Goal: Task Accomplishment & Management: Manage account settings

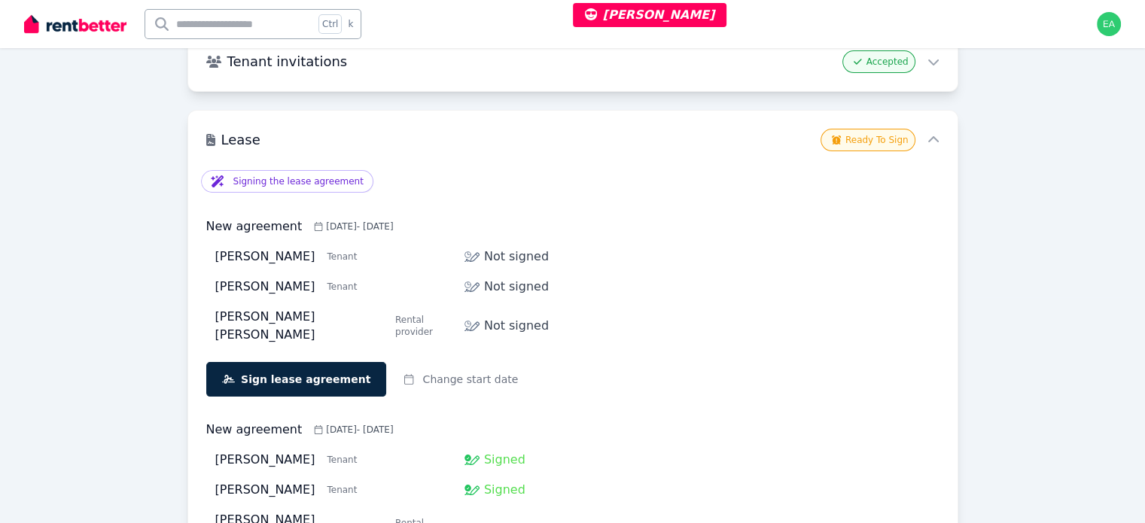
scroll to position [151, 0]
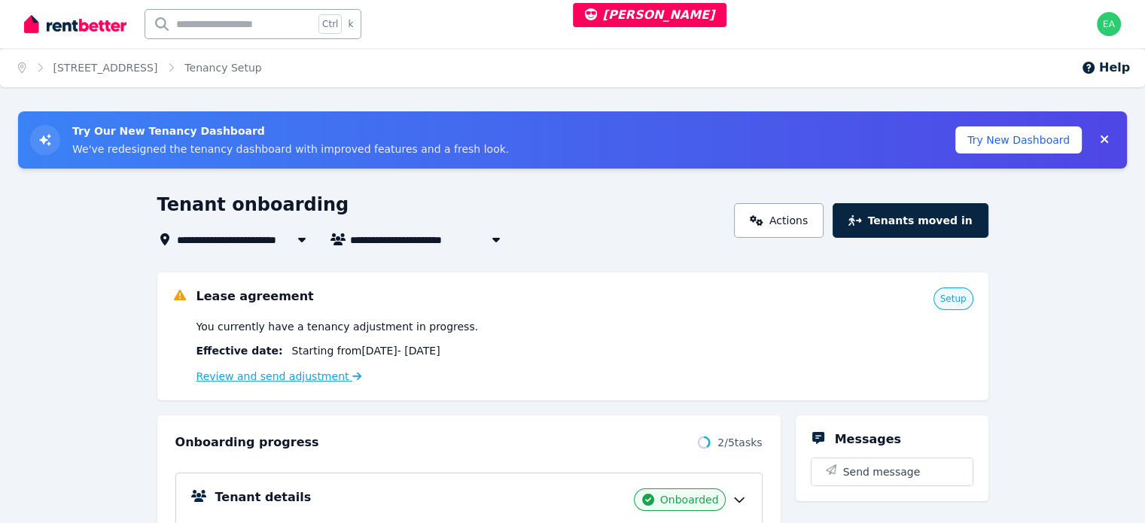
click at [267, 380] on link "Review and send adjustment" at bounding box center [280, 376] width 166 height 12
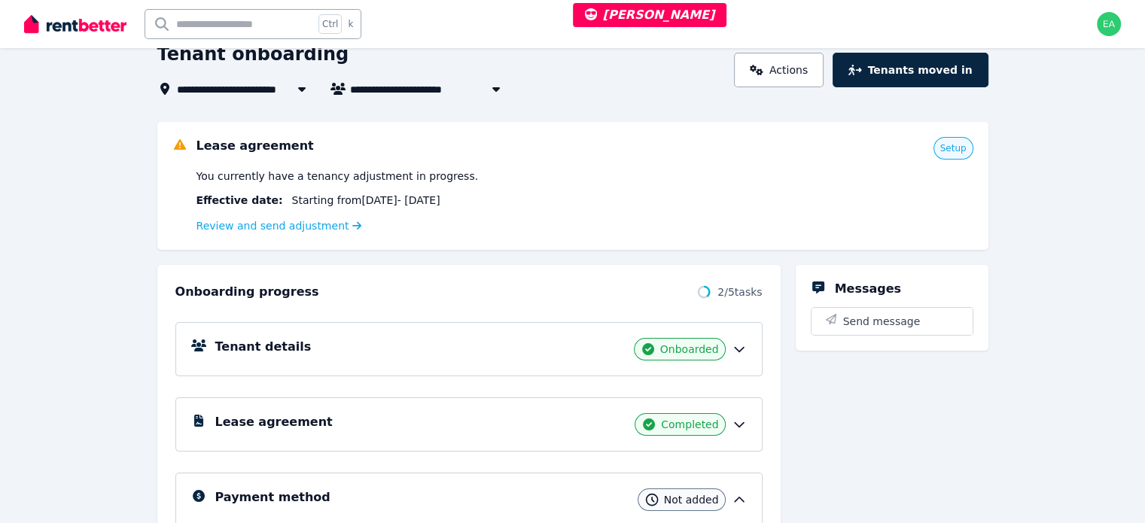
scroll to position [226, 0]
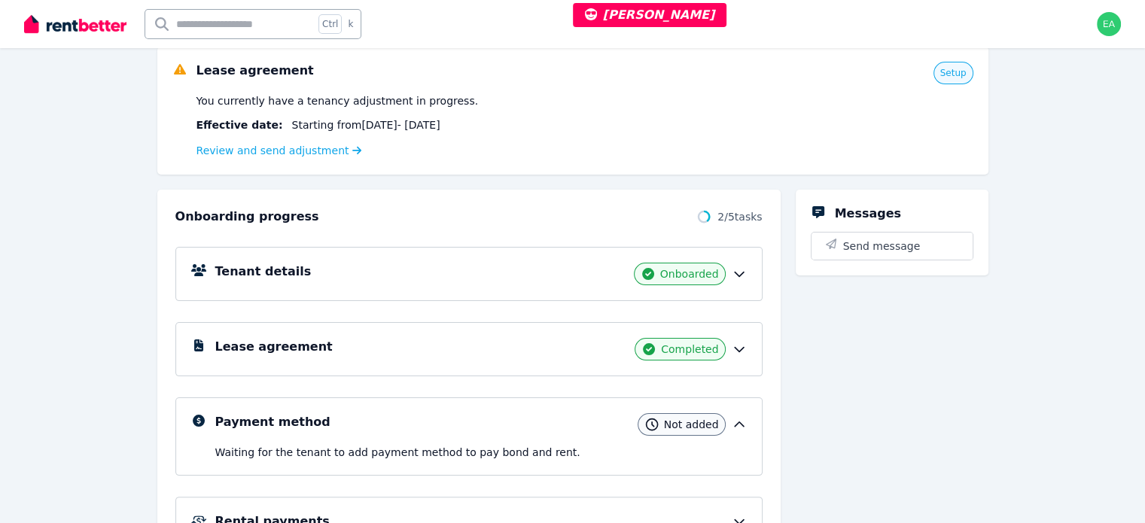
click at [497, 349] on div "Lease agreement Completed" at bounding box center [481, 349] width 532 height 23
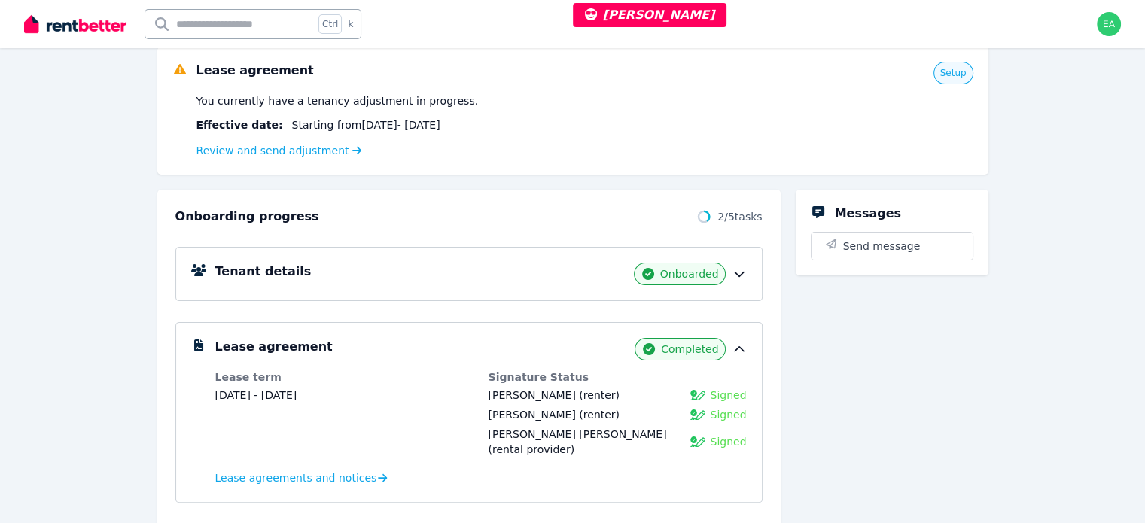
scroll to position [301, 0]
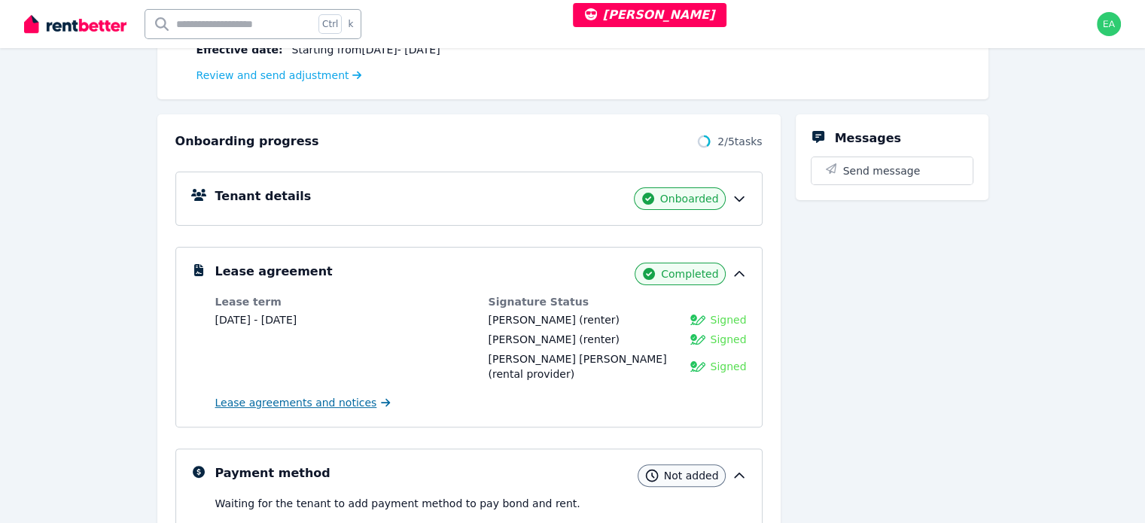
click at [281, 402] on span "Lease agreements and notices" at bounding box center [296, 402] width 162 height 15
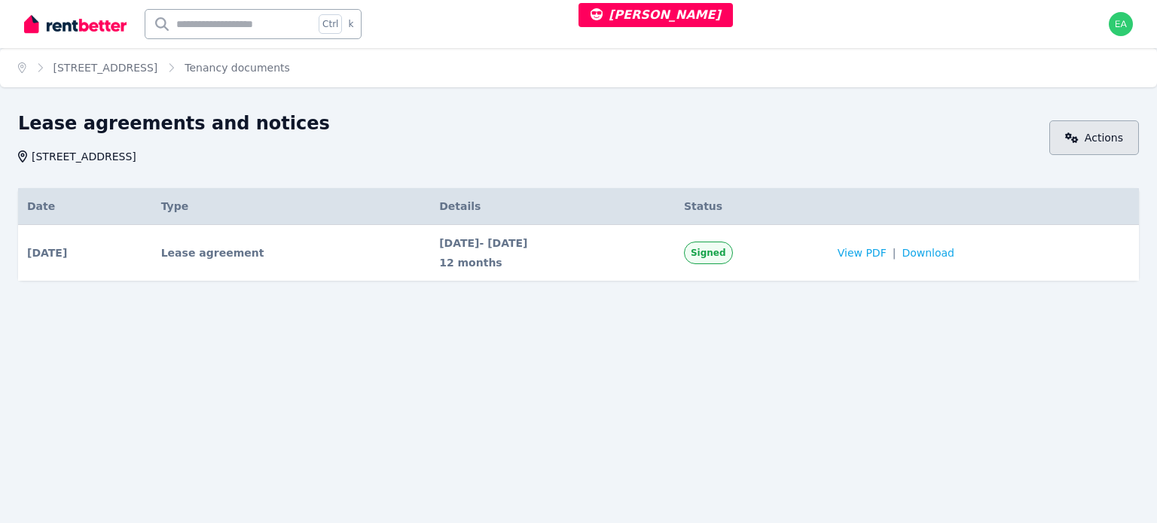
click at [1087, 146] on link "Actions" at bounding box center [1094, 137] width 90 height 35
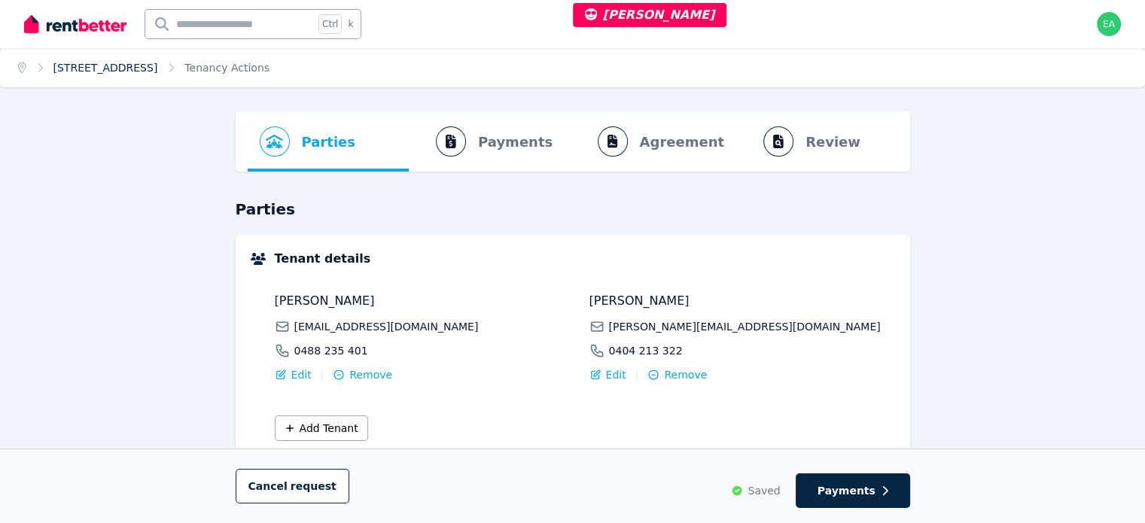
click at [131, 62] on link "[STREET_ADDRESS]" at bounding box center [105, 68] width 105 height 12
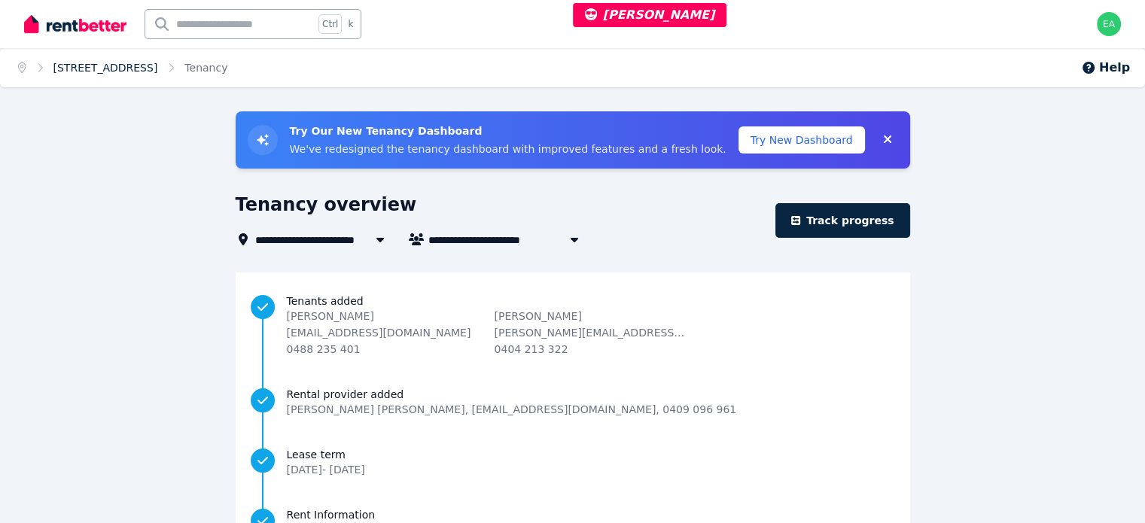
click at [124, 72] on link "[STREET_ADDRESS]" at bounding box center [105, 68] width 105 height 12
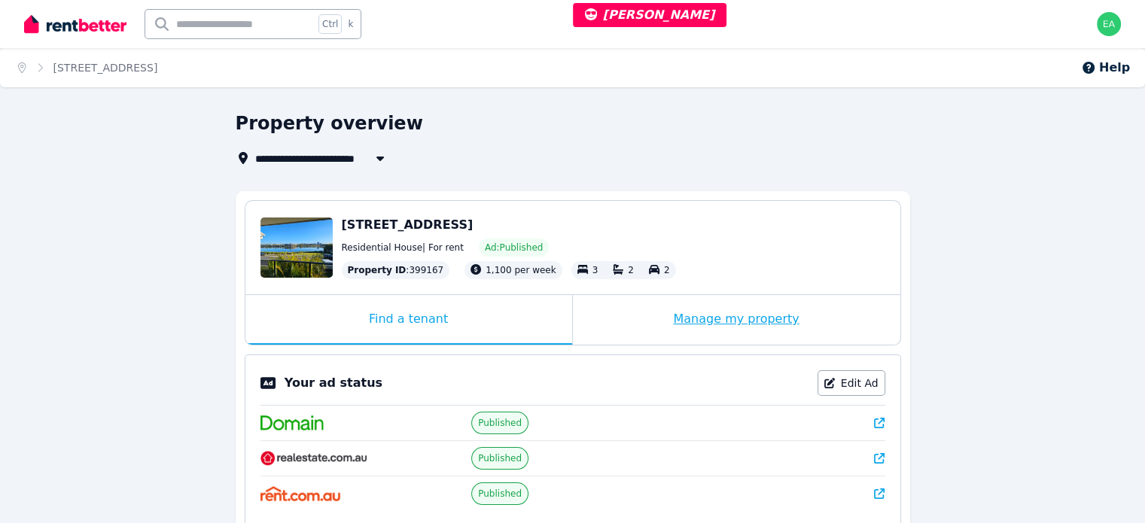
click at [602, 325] on div "Manage my property" at bounding box center [737, 320] width 328 height 50
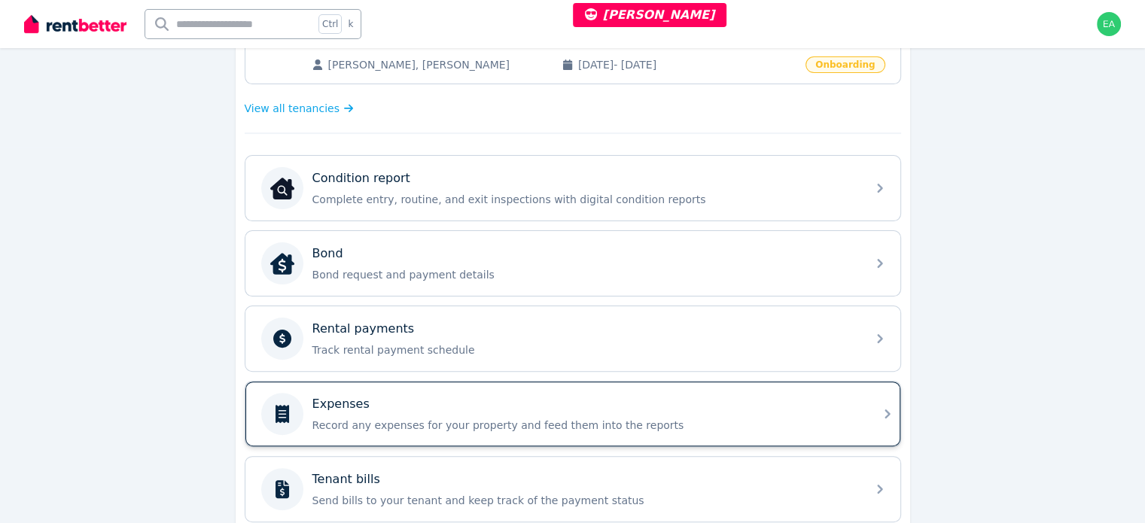
scroll to position [452, 0]
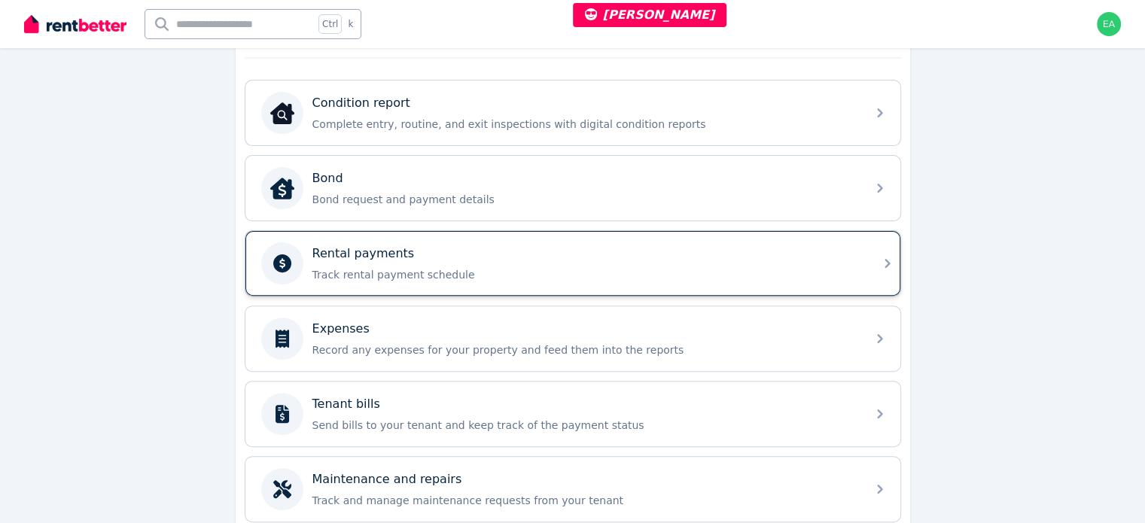
click at [700, 269] on p "Track rental payment schedule" at bounding box center [585, 274] width 545 height 15
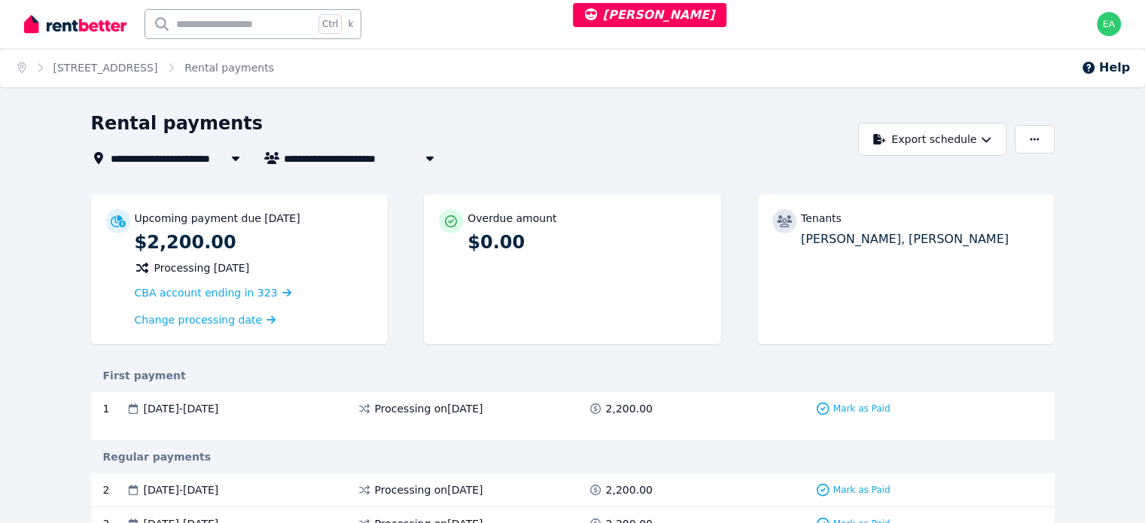
scroll to position [75, 0]
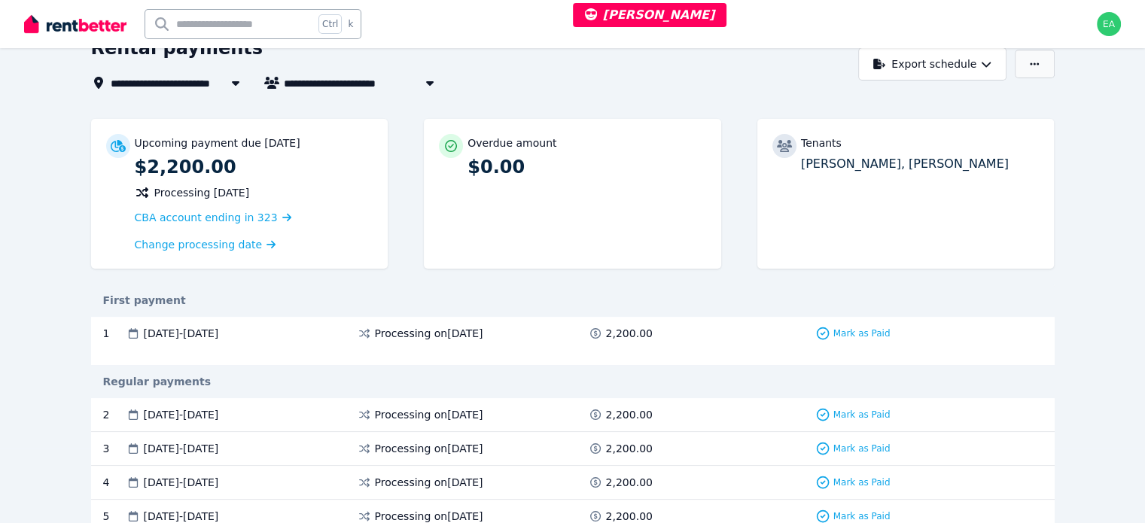
click at [1054, 72] on button "button" at bounding box center [1034, 64] width 39 height 29
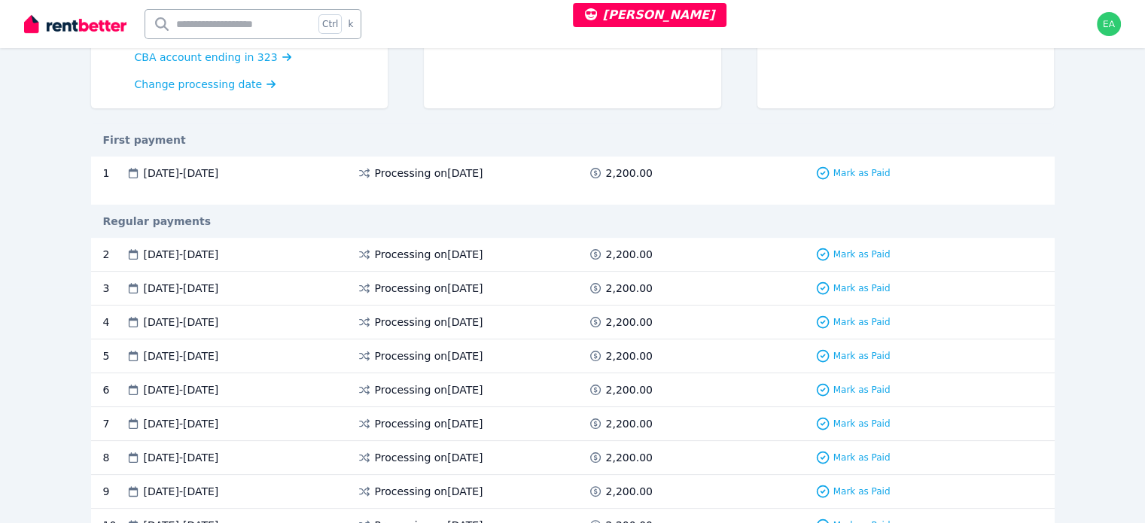
scroll to position [10, 0]
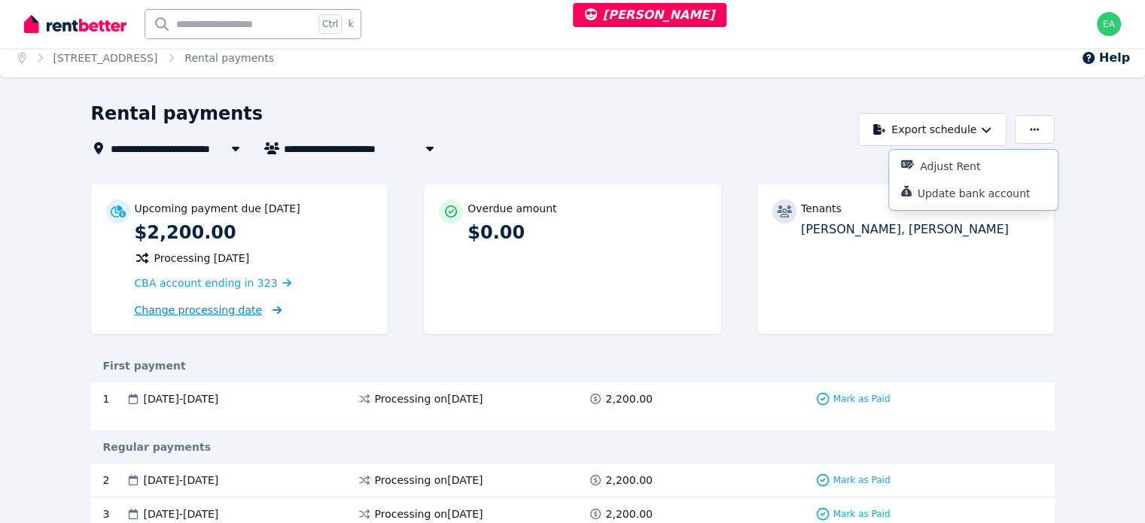
click at [135, 308] on span "Change processing date" at bounding box center [199, 310] width 128 height 15
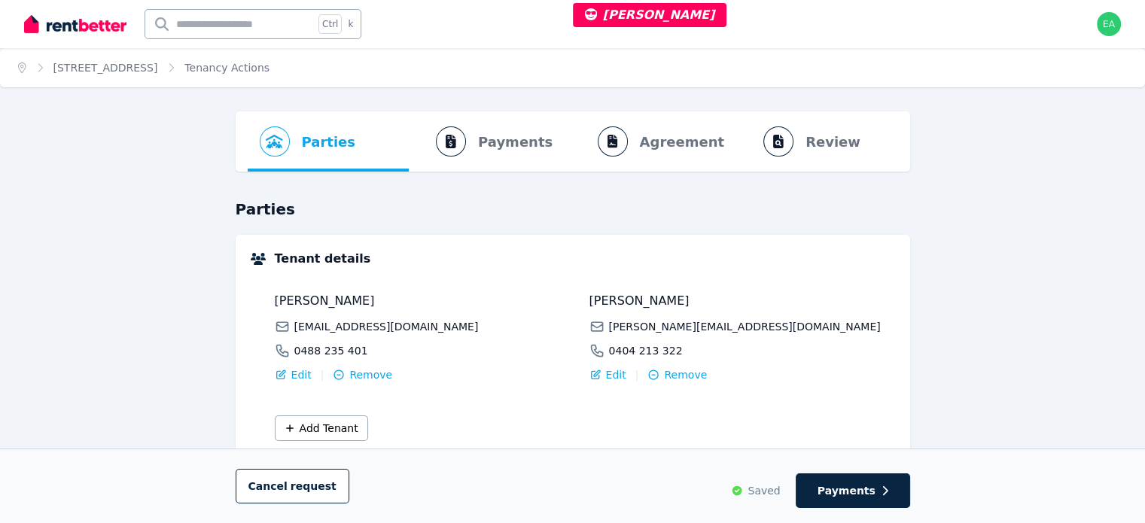
click at [488, 145] on ol "Parties Rental provider and tenant details Payments Bond and rental payments Ag…" at bounding box center [573, 141] width 651 height 60
click at [505, 145] on ol "Parties Rental provider and tenant details Payments Bond and rental payments Ag…" at bounding box center [573, 141] width 651 height 60
click at [889, 489] on button "Payments" at bounding box center [853, 491] width 114 height 35
select select "**********"
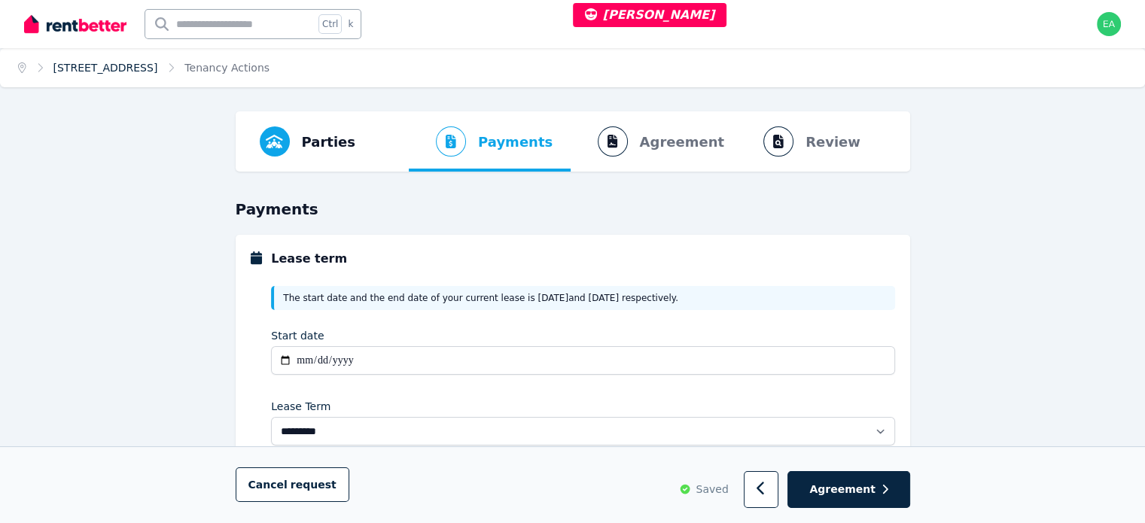
click at [117, 72] on link "[STREET_ADDRESS]" at bounding box center [105, 68] width 105 height 12
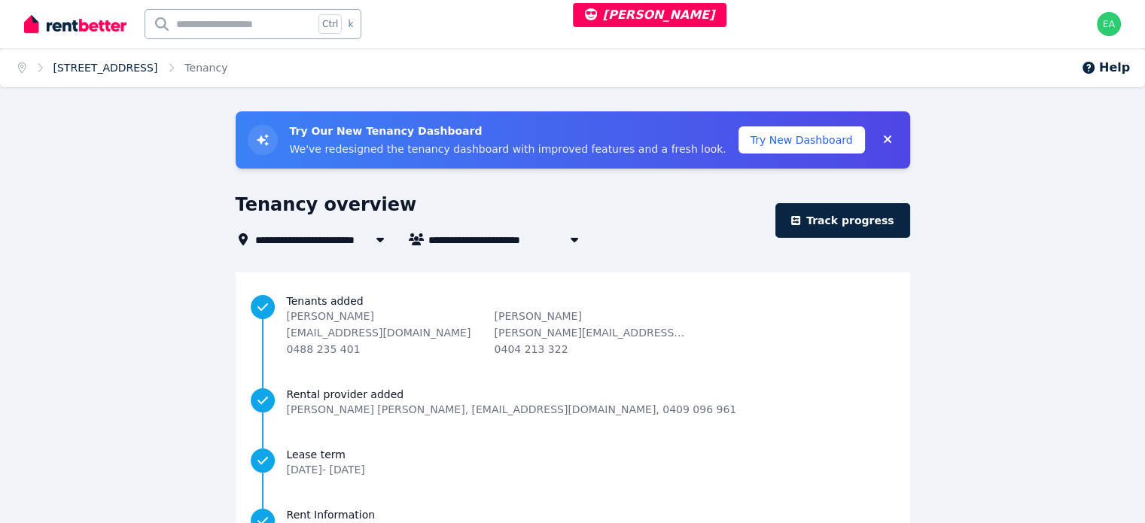
click at [114, 67] on link "[STREET_ADDRESS]" at bounding box center [105, 68] width 105 height 12
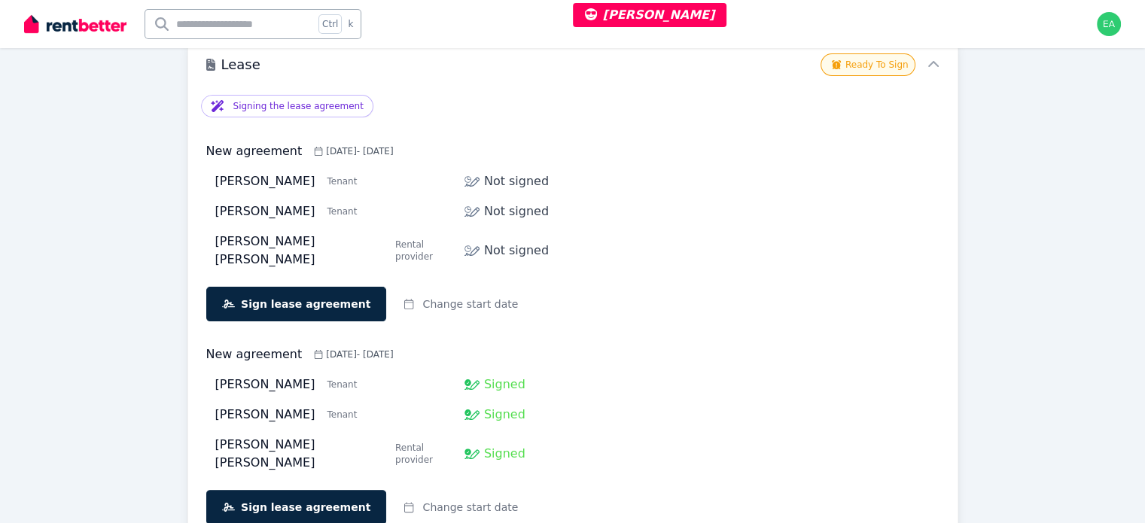
scroll to position [560, 0]
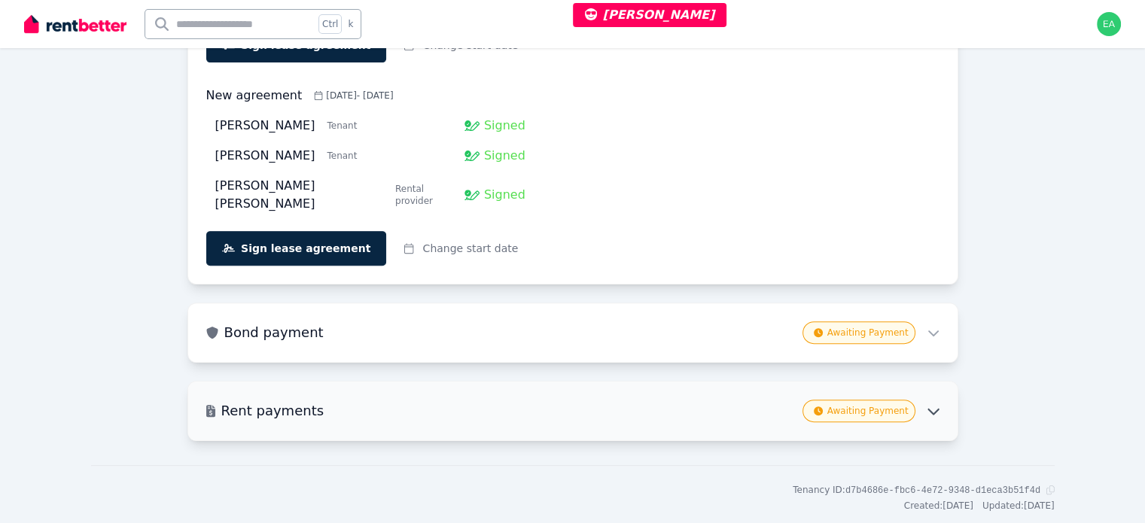
click at [926, 400] on div "Awaiting Payment" at bounding box center [871, 411] width 137 height 23
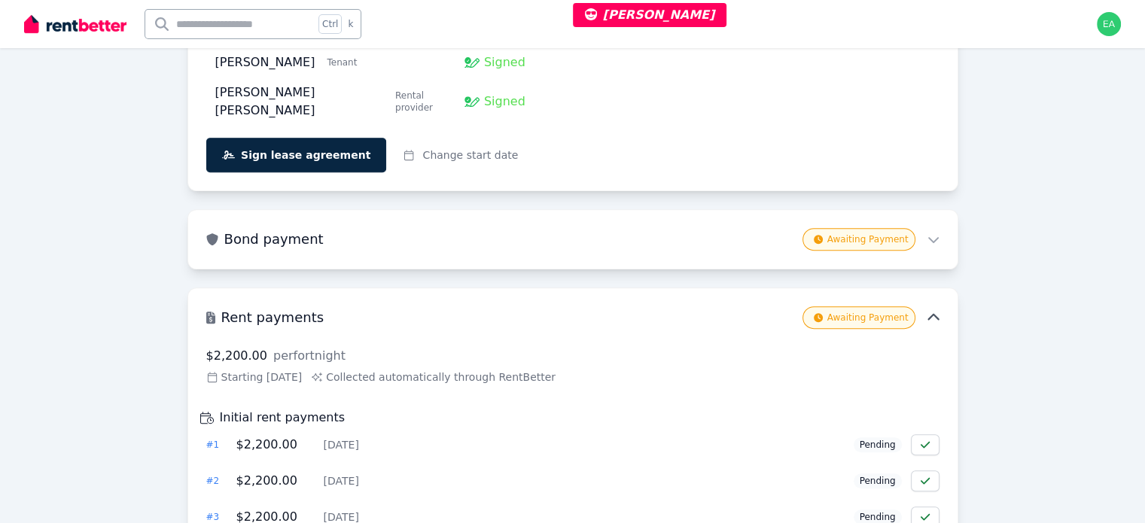
scroll to position [804, 0]
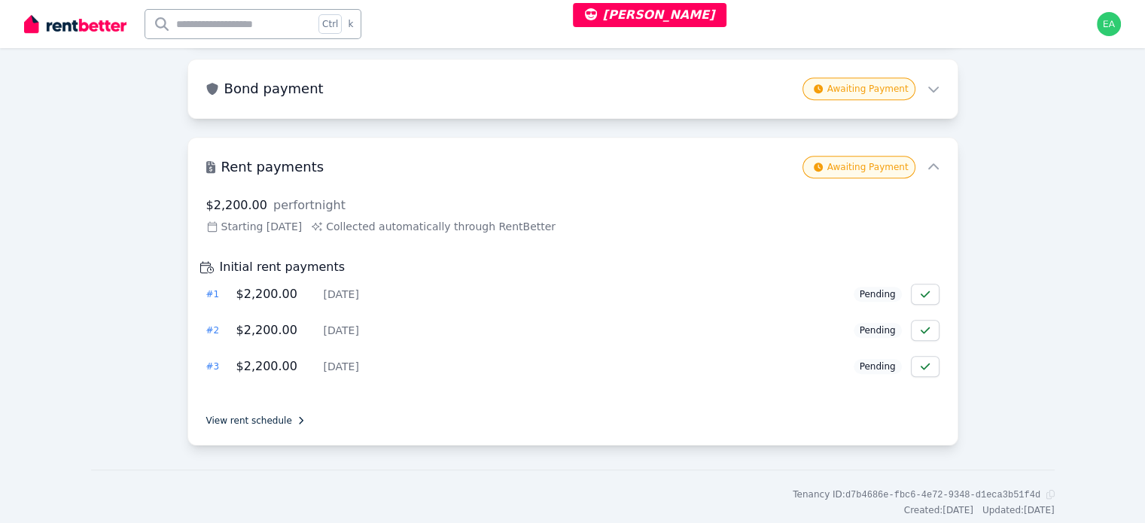
click at [261, 415] on link "View rent schedule" at bounding box center [572, 421] width 733 height 12
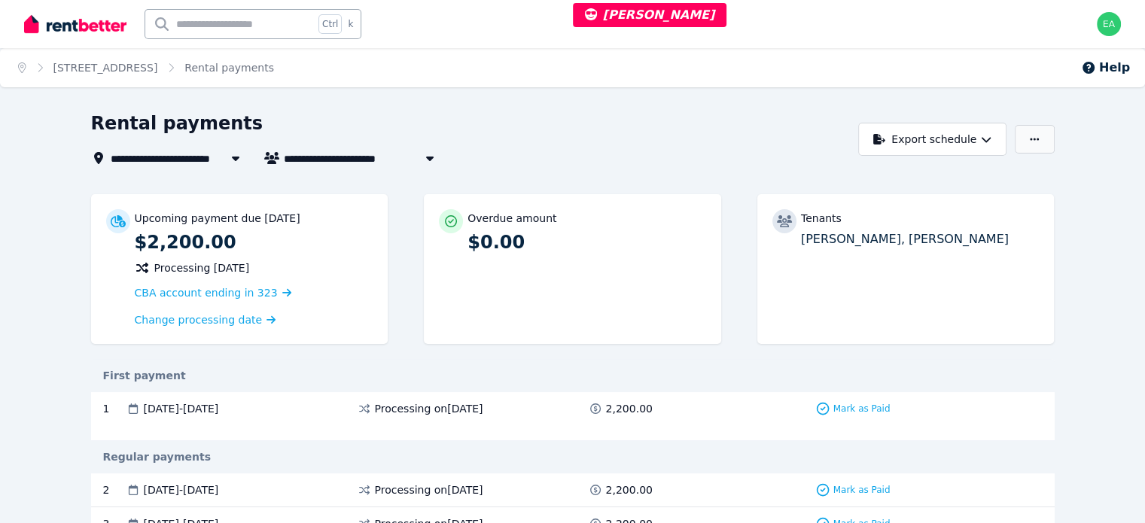
click at [1054, 141] on button "button" at bounding box center [1034, 139] width 39 height 29
click at [1046, 169] on div "Adjust Rent" at bounding box center [983, 176] width 126 height 15
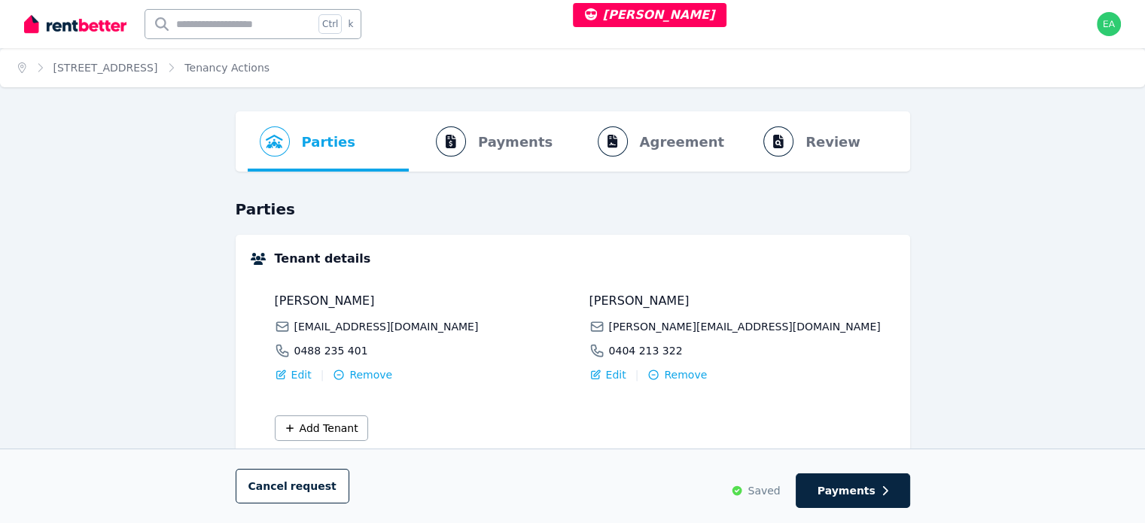
click at [515, 151] on ol "Parties Rental provider and tenant details Payments Bond and rental payments Ag…" at bounding box center [573, 141] width 651 height 60
click at [515, 144] on ol "Parties Rental provider and tenant details Payments Bond and rental payments Ag…" at bounding box center [573, 141] width 651 height 60
click at [895, 495] on button "Payments" at bounding box center [853, 491] width 114 height 35
select select "**********"
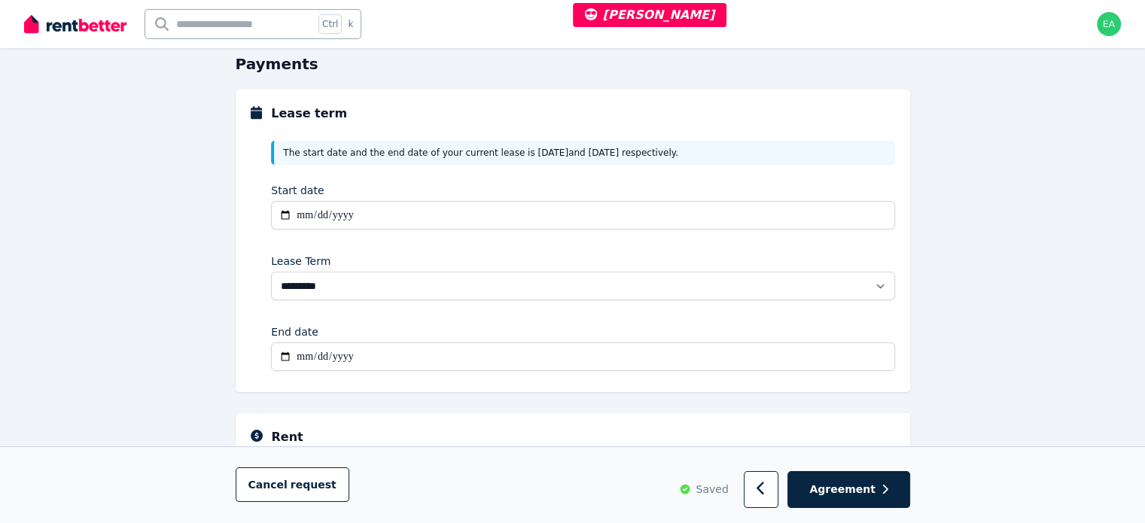
scroll to position [70, 0]
